Goal: Task Accomplishment & Management: Use online tool/utility

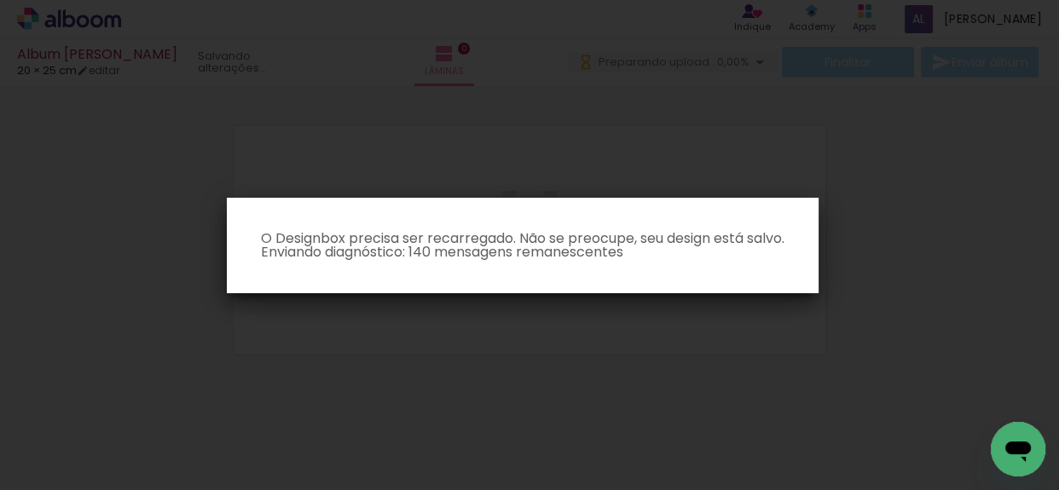
click at [929, 231] on iron-overlay-backdrop at bounding box center [529, 245] width 1059 height 490
click at [547, 408] on iron-overlay-backdrop at bounding box center [529, 245] width 1059 height 490
